Goal: Task Accomplishment & Management: Use online tool/utility

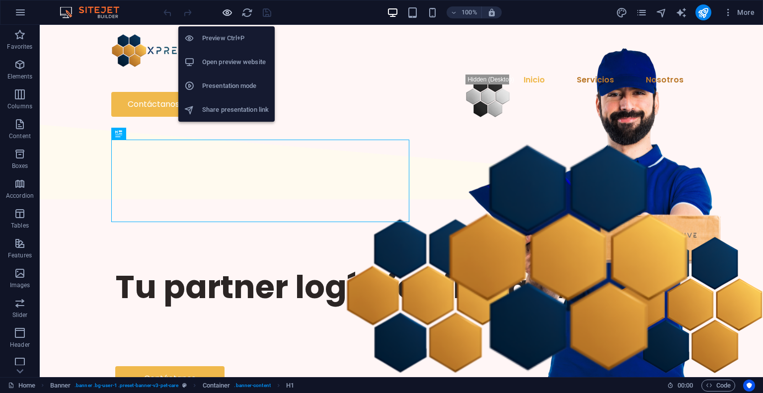
click at [229, 16] on icon "button" at bounding box center [227, 12] width 11 height 11
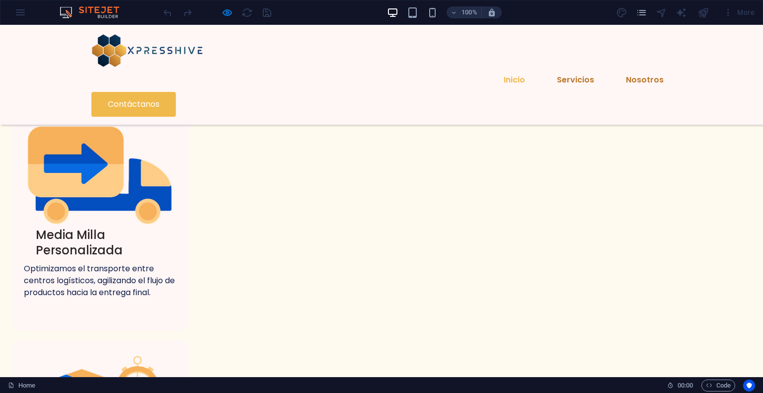
scroll to position [731, 0]
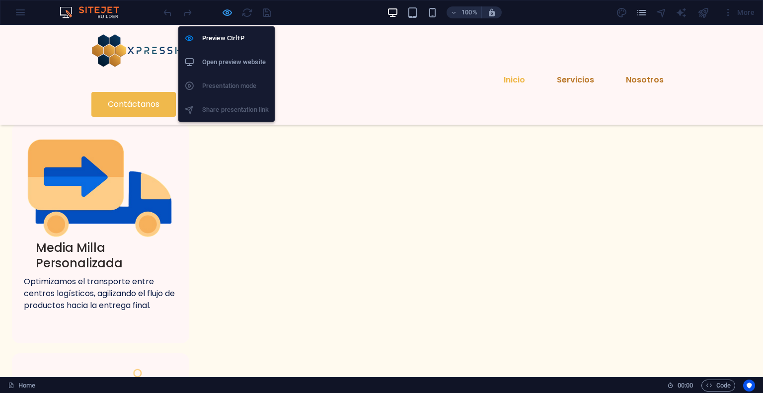
click at [225, 15] on icon "button" at bounding box center [227, 12] width 11 height 11
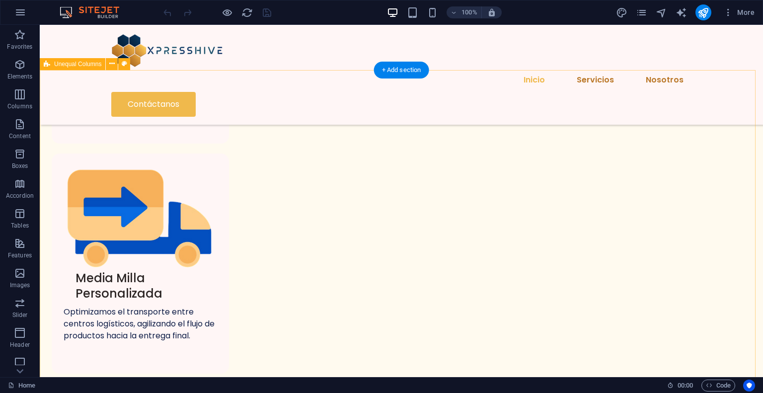
scroll to position [681, 0]
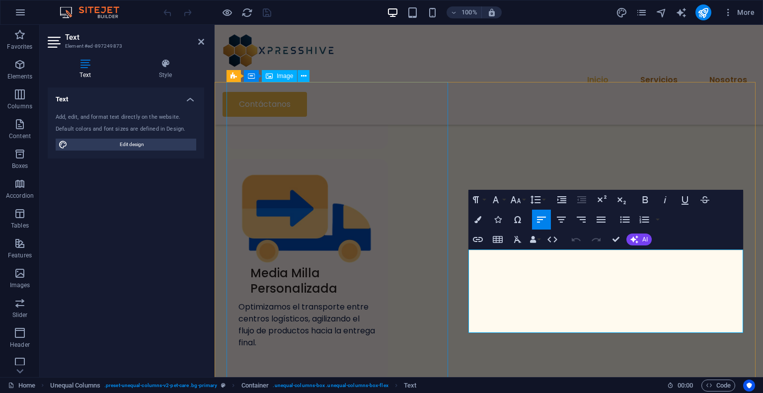
scroll to position [691, 0]
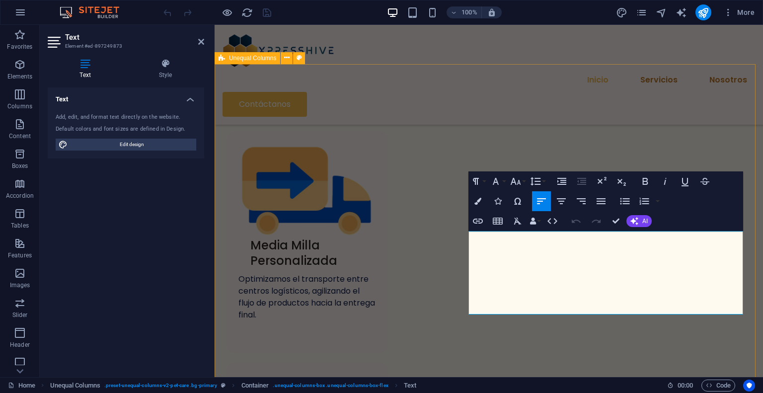
drag, startPoint x: 582, startPoint y: 299, endPoint x: 464, endPoint y: 229, distance: 137.2
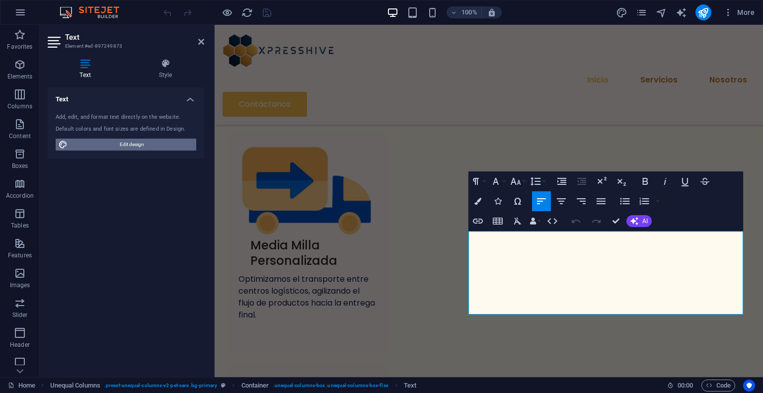
click at [138, 143] on span "Edit design" at bounding box center [132, 145] width 123 height 12
select select "px"
select select "400"
select select "px"
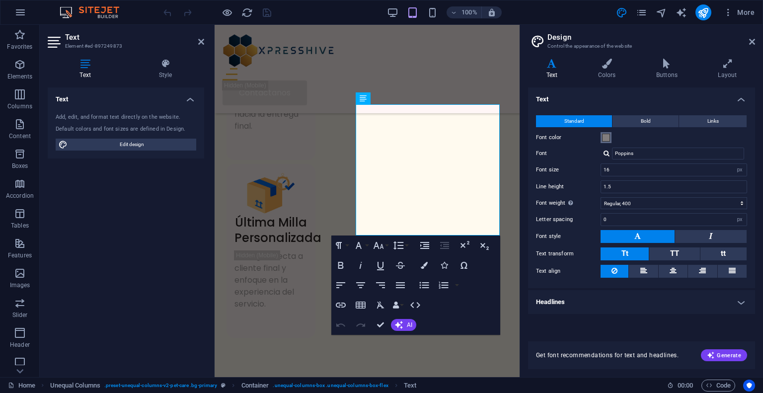
click at [605, 136] on span at bounding box center [606, 138] width 8 height 8
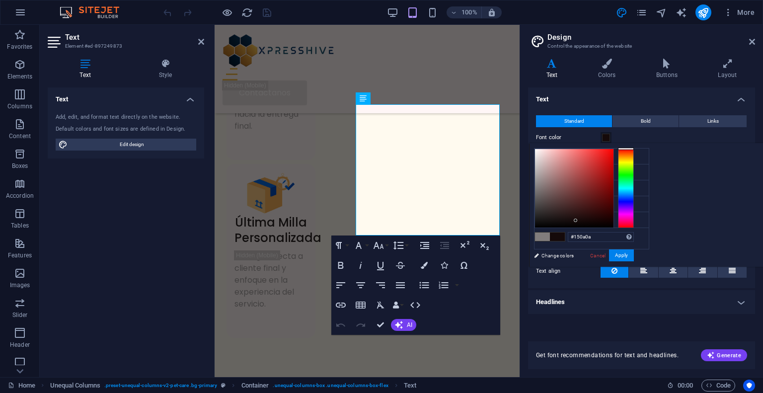
drag, startPoint x: 662, startPoint y: 186, endPoint x: 700, endPoint y: 220, distance: 51.0
click at [577, 220] on div at bounding box center [575, 220] width 3 height 3
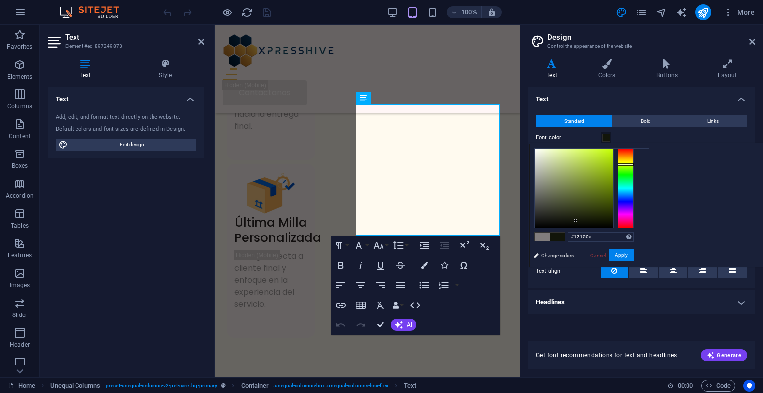
click at [634, 164] on div at bounding box center [626, 187] width 16 height 79
type input "#0b0d06"
click at [577, 222] on div at bounding box center [574, 222] width 3 height 3
click at [634, 254] on button "Apply" at bounding box center [621, 255] width 25 height 12
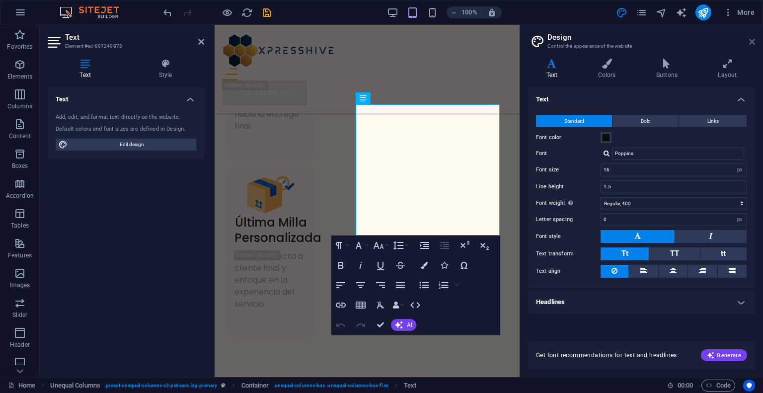
click at [749, 43] on icon at bounding box center [752, 42] width 6 height 8
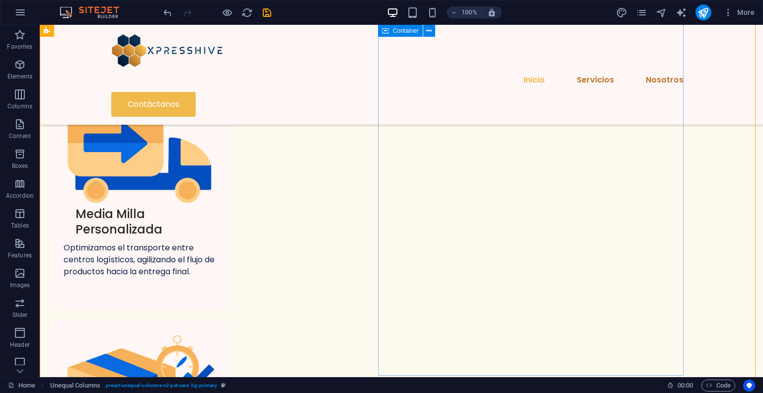
scroll to position [757, 0]
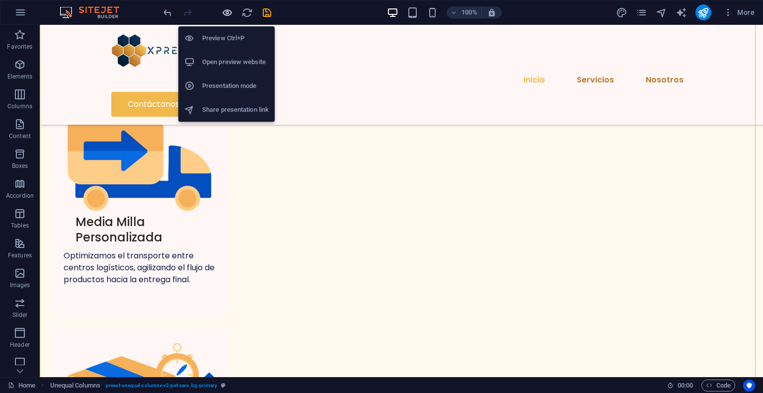
click at [229, 11] on icon "button" at bounding box center [227, 12] width 11 height 11
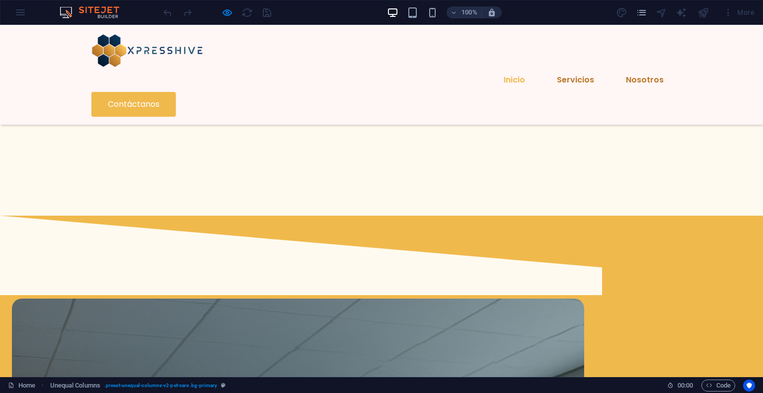
scroll to position [1254, 0]
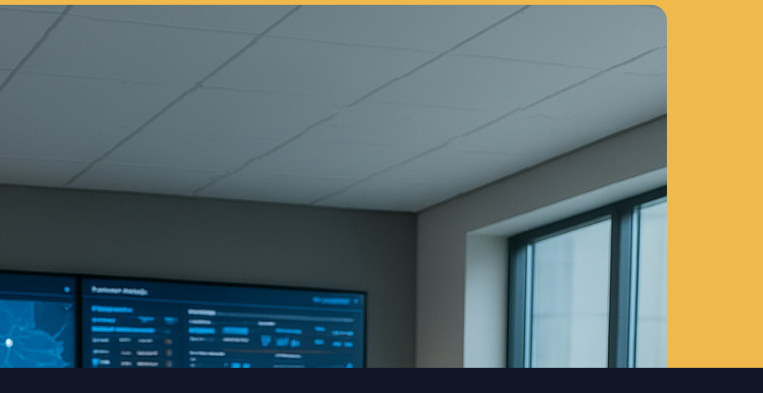
scroll to position [0, 0]
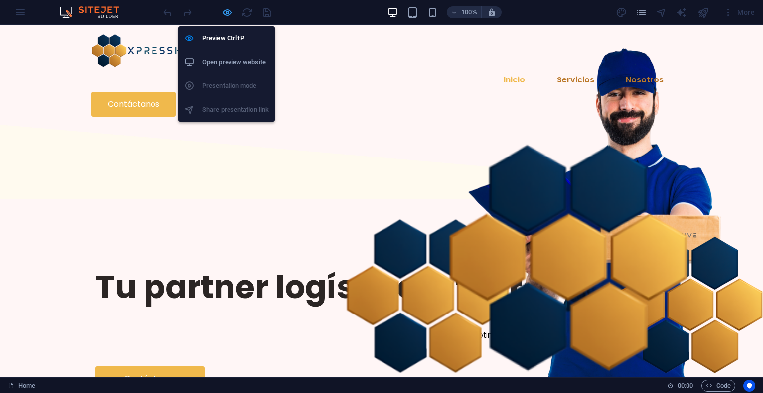
click at [227, 14] on icon "button" at bounding box center [227, 12] width 11 height 11
